Goal: Task Accomplishment & Management: Use online tool/utility

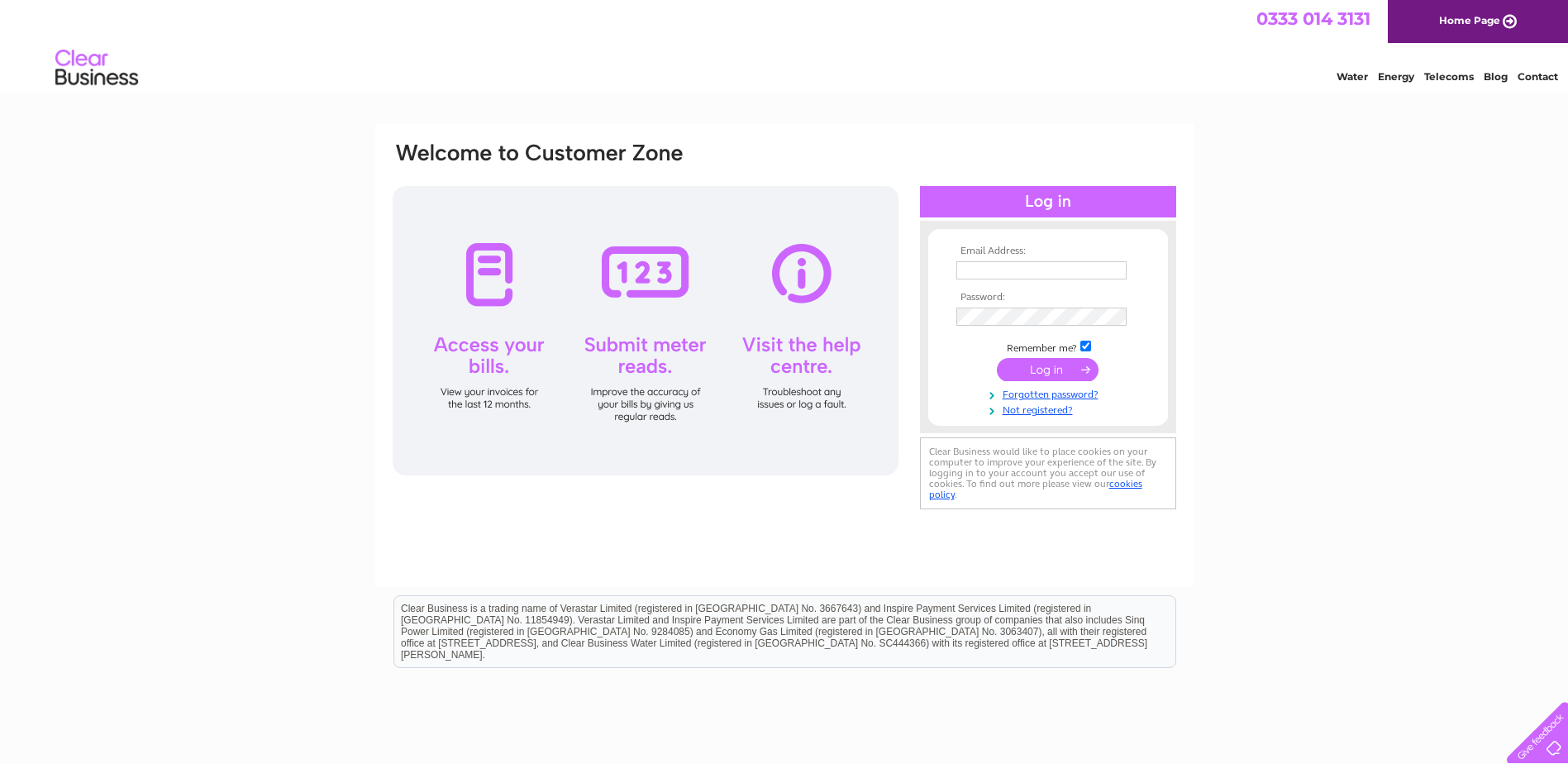
type input "allison.bone@sanccus.com"
click at [1051, 367] on input "submit" at bounding box center [1047, 369] width 101 height 23
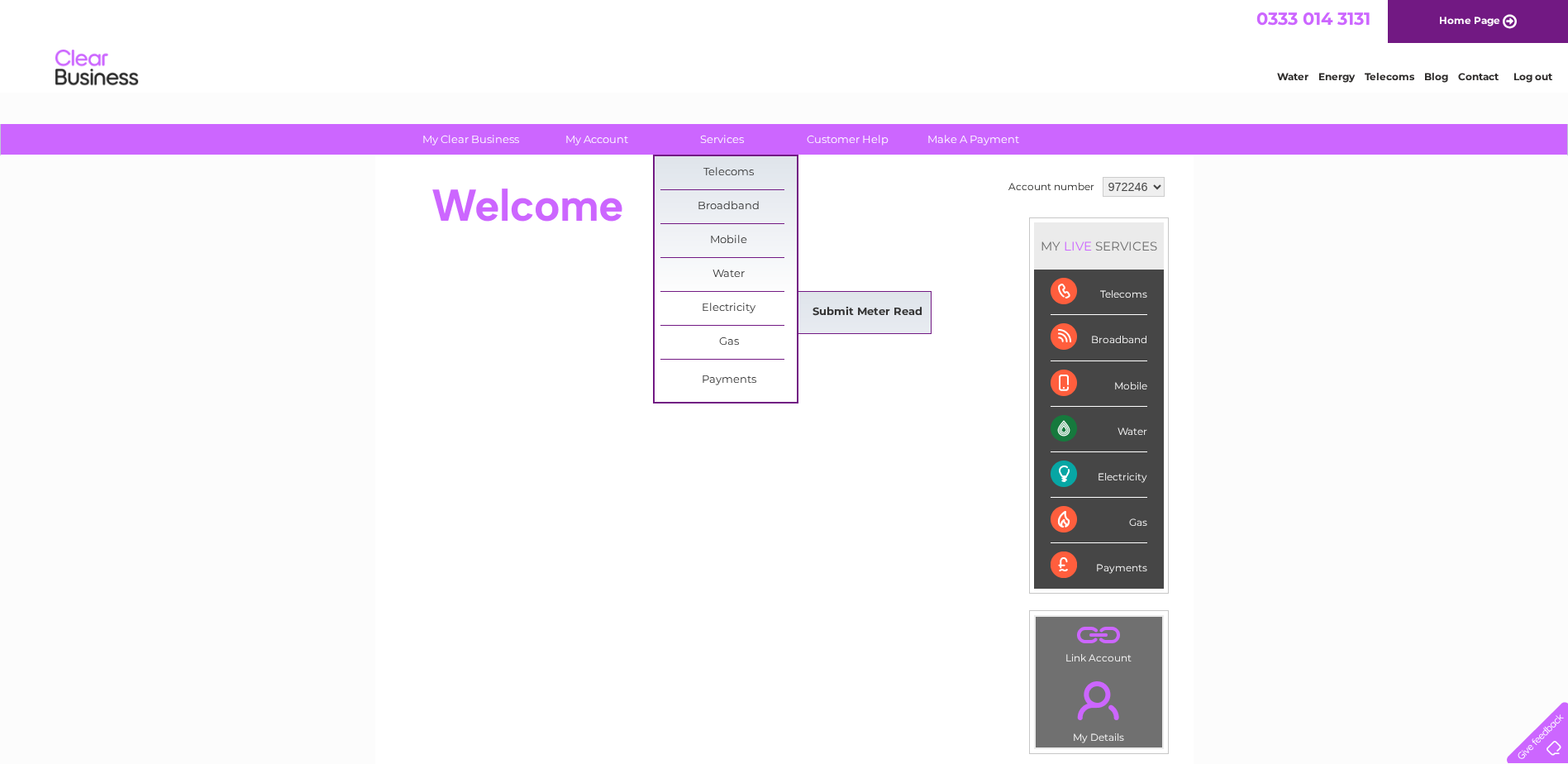
click at [844, 311] on link "Submit Meter Read" at bounding box center [867, 313] width 136 height 34
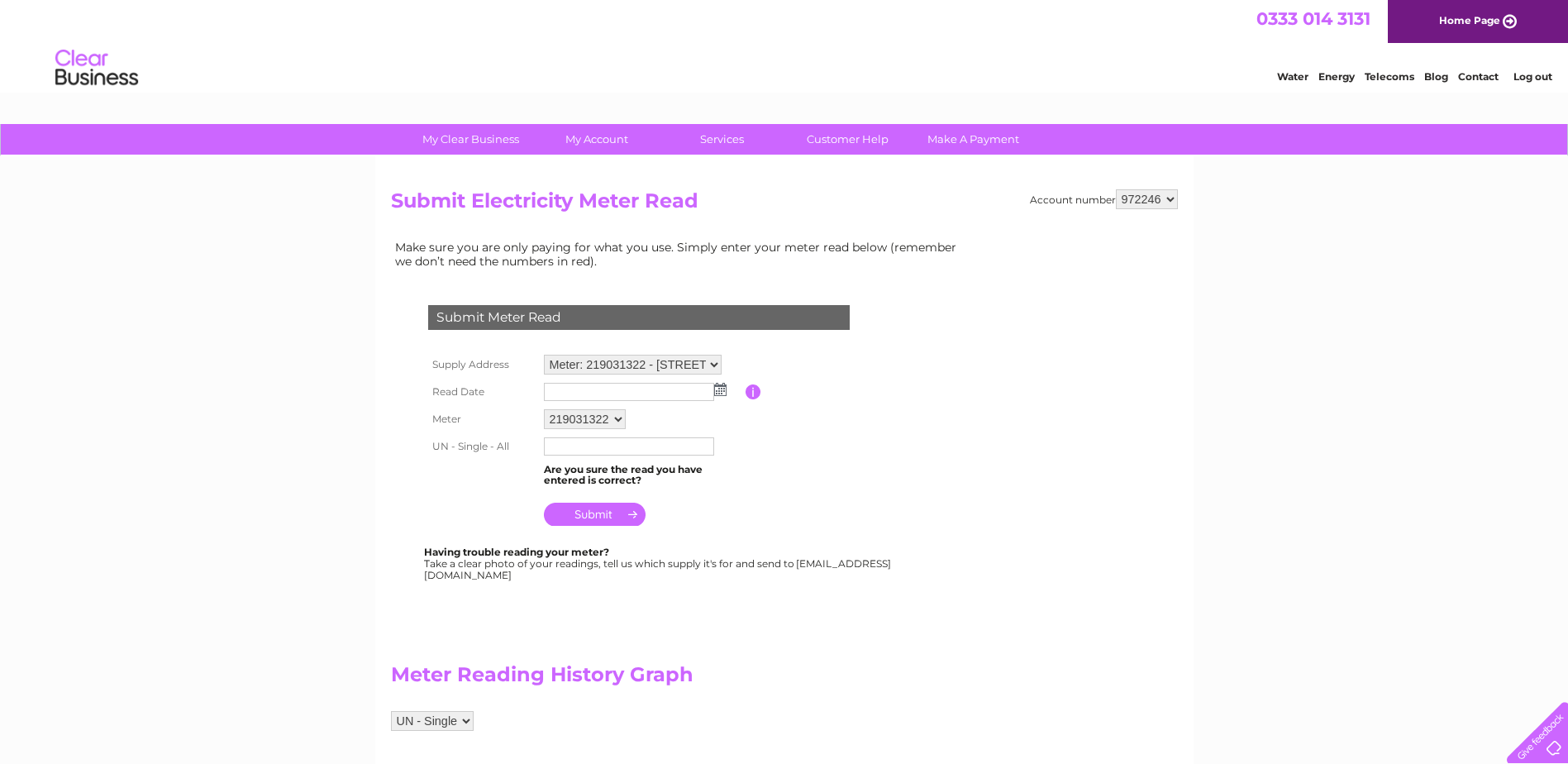
click at [722, 391] on img at bounding box center [720, 389] width 12 height 13
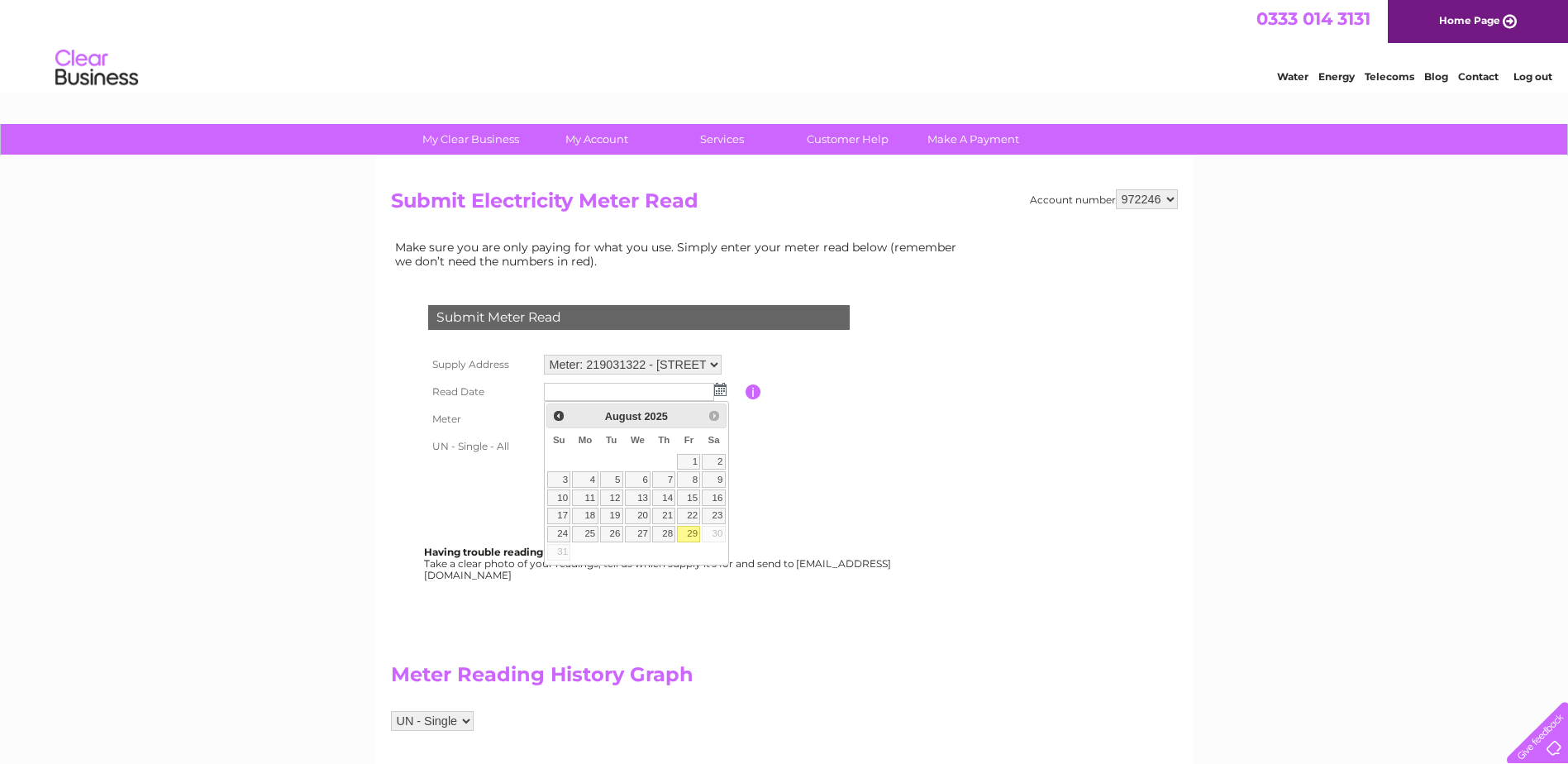
click at [696, 532] on link "29" at bounding box center [688, 534] width 23 height 17
type input "2025/08/29"
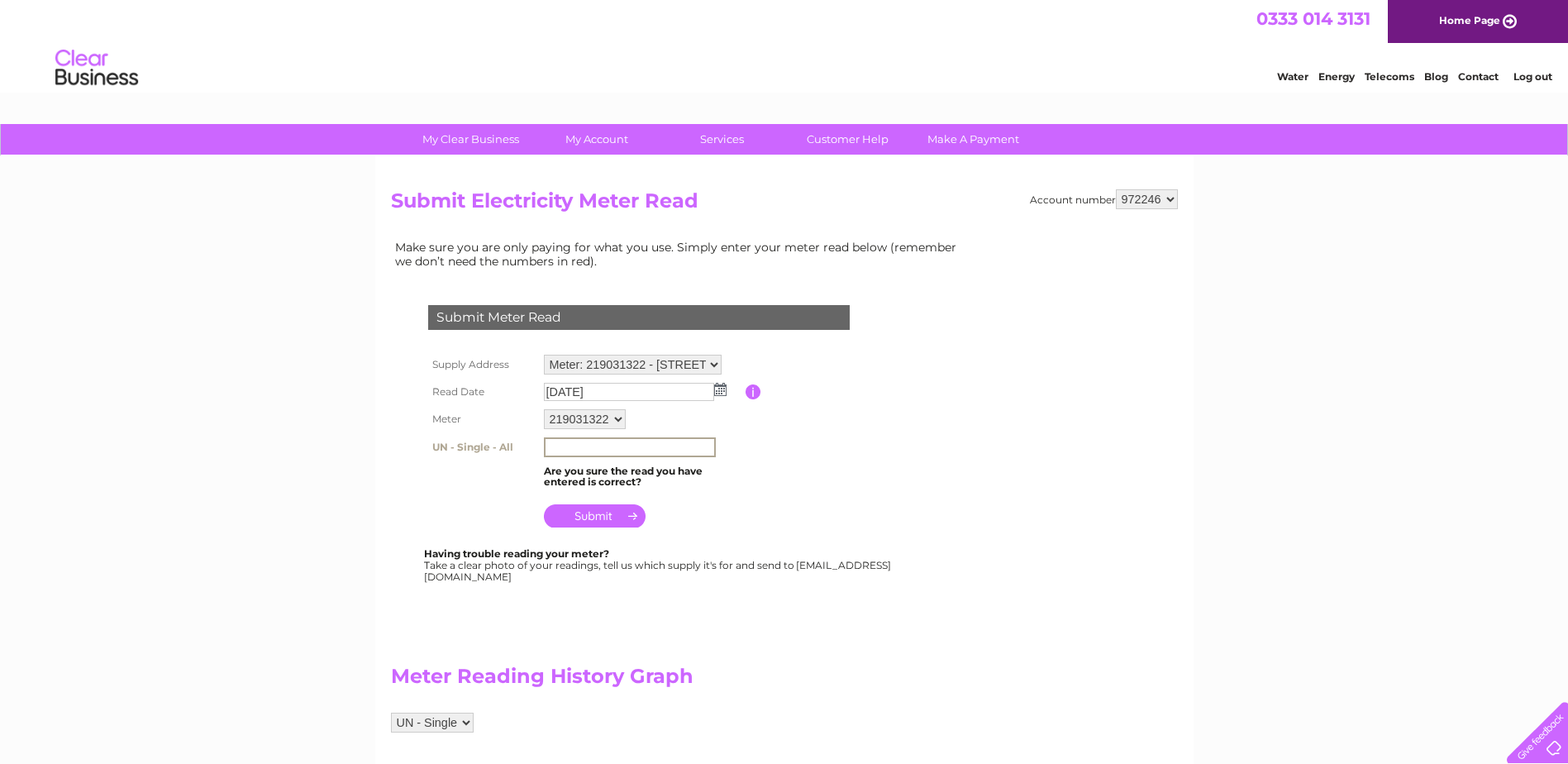
click at [554, 445] on input "text" at bounding box center [629, 447] width 172 height 20
type input "117200"
click at [586, 516] on input "submit" at bounding box center [594, 515] width 101 height 23
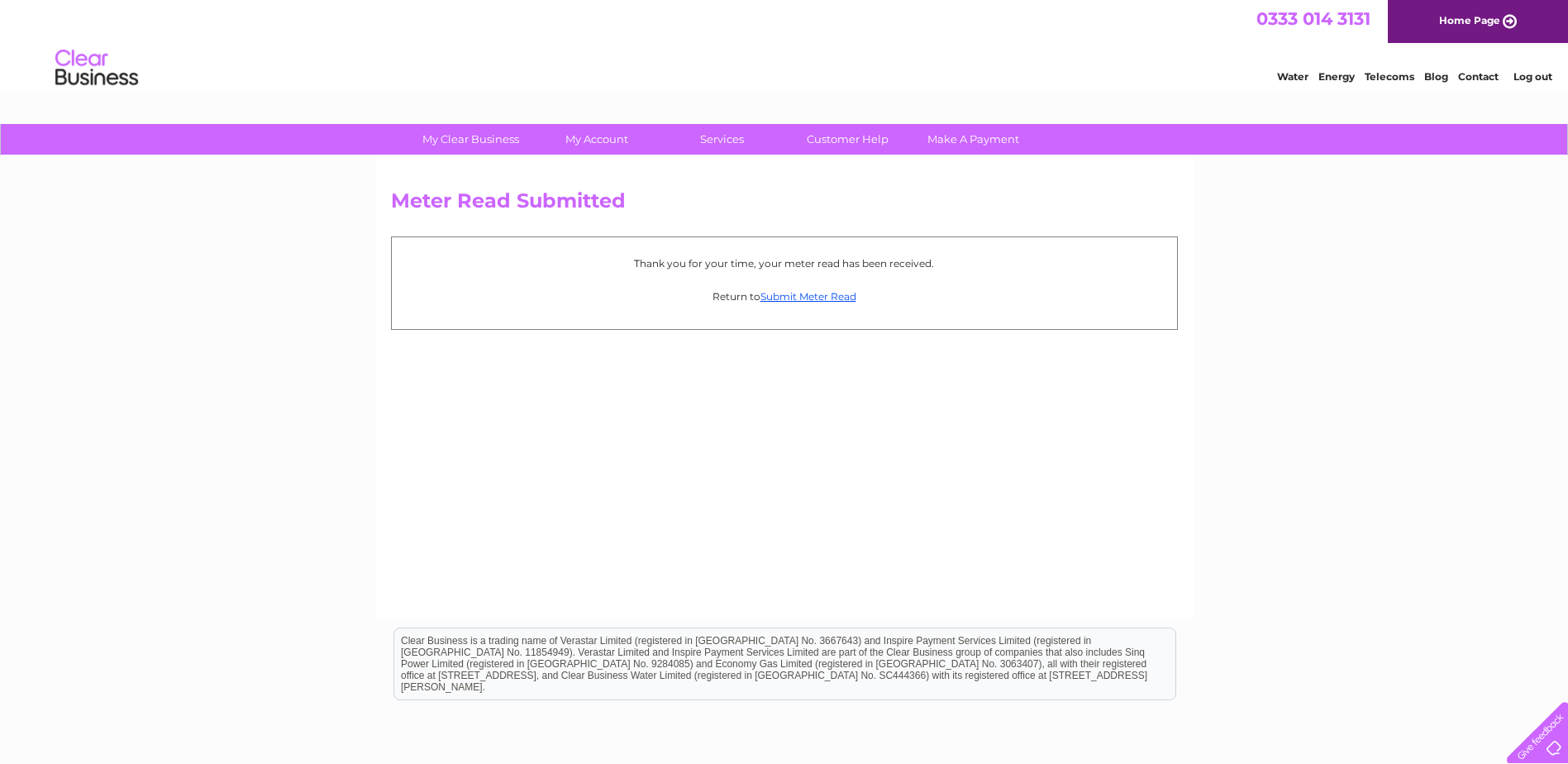
click at [1528, 78] on link "Log out" at bounding box center [1533, 75] width 39 height 12
